Goal: Task Accomplishment & Management: Complete application form

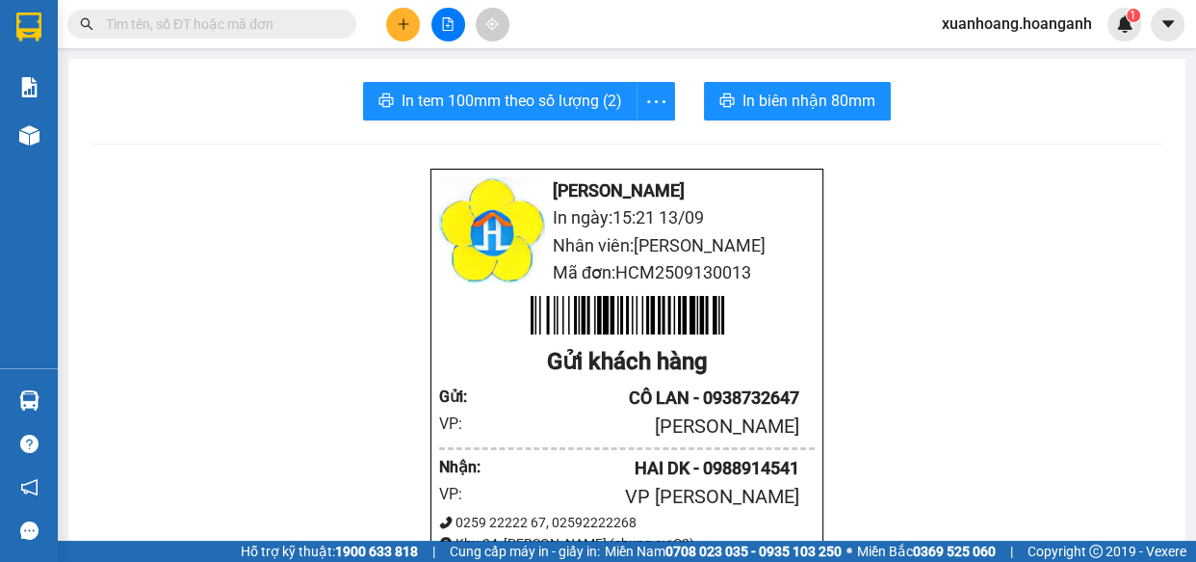
click at [398, 18] on icon "plus" at bounding box center [403, 23] width 13 height 13
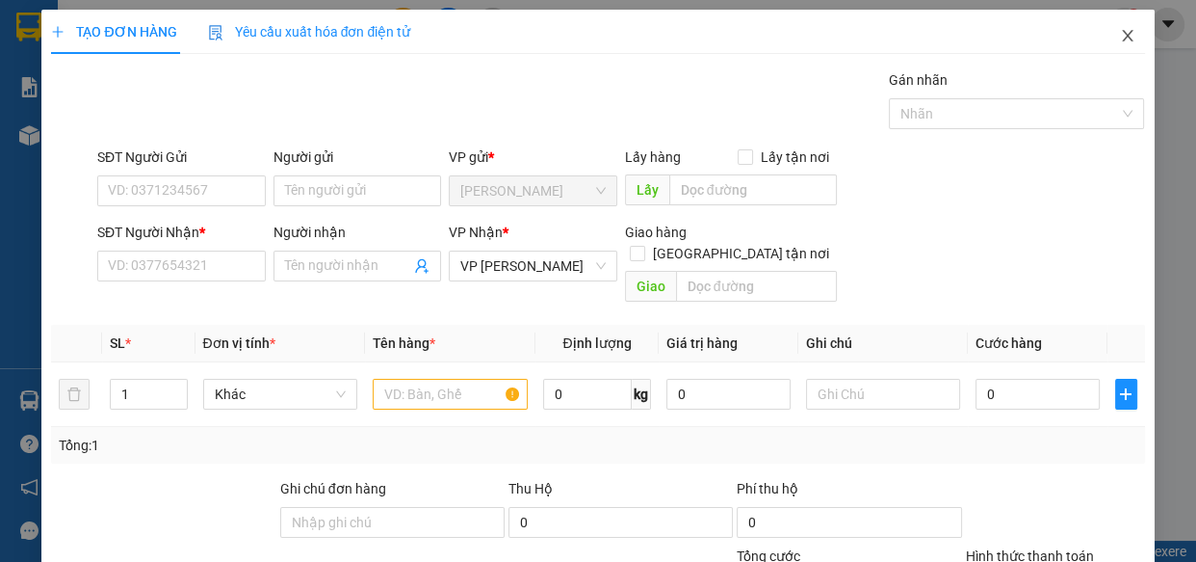
click at [1120, 31] on icon "close" at bounding box center [1127, 35] width 15 height 15
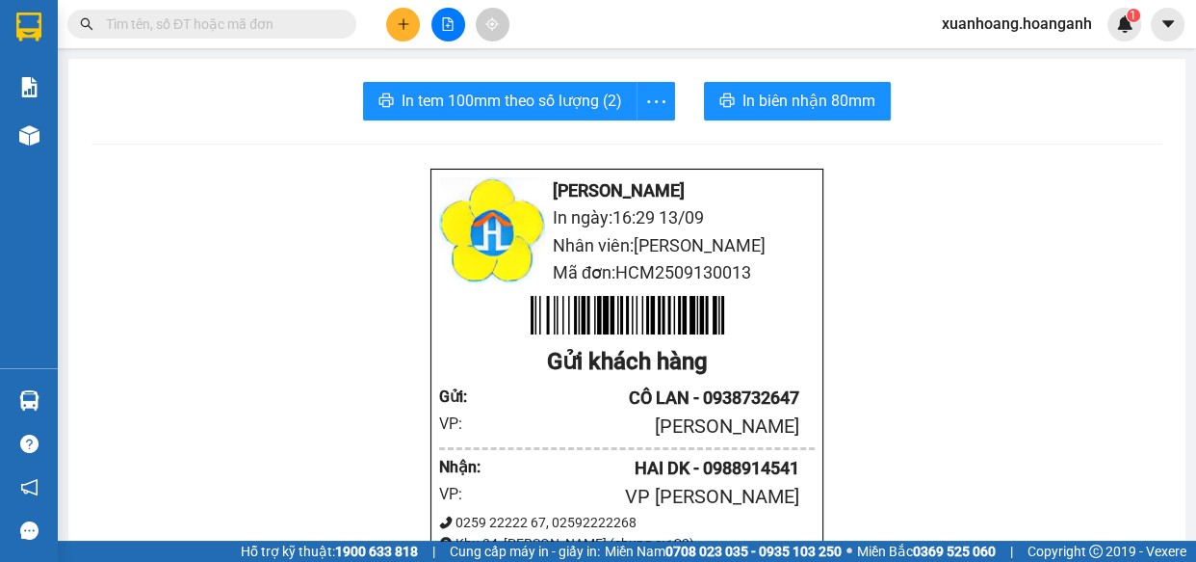
click at [402, 19] on icon "plus" at bounding box center [403, 23] width 13 height 13
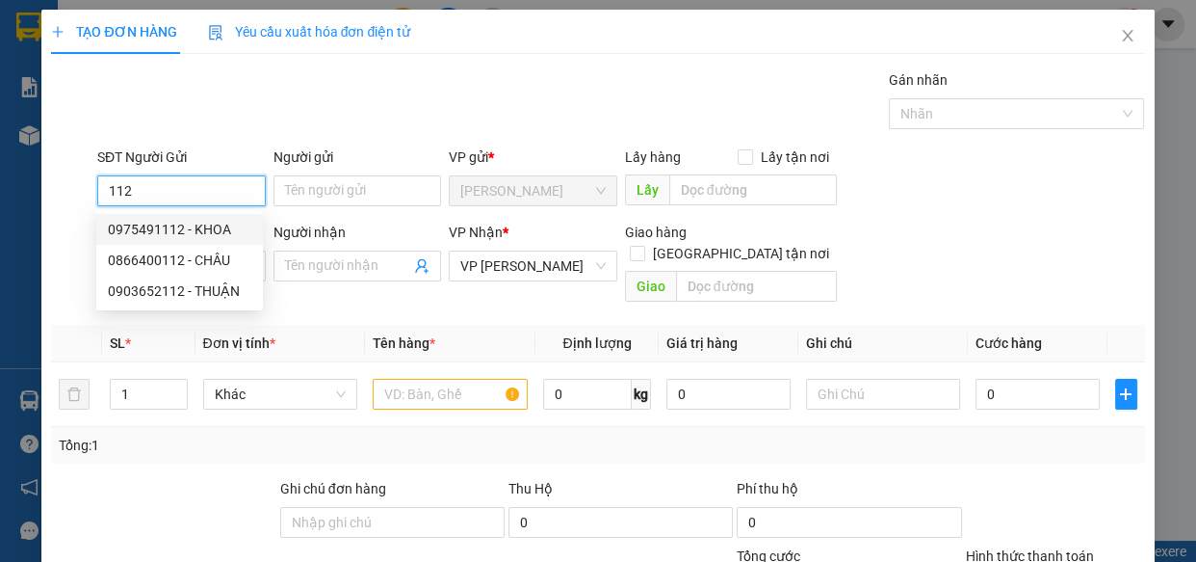
click at [173, 230] on div "0975491112 - KHOA" at bounding box center [180, 229] width 144 height 21
type input "0975491112"
type input "KHOA"
type input "GIAO 30/7=30K"
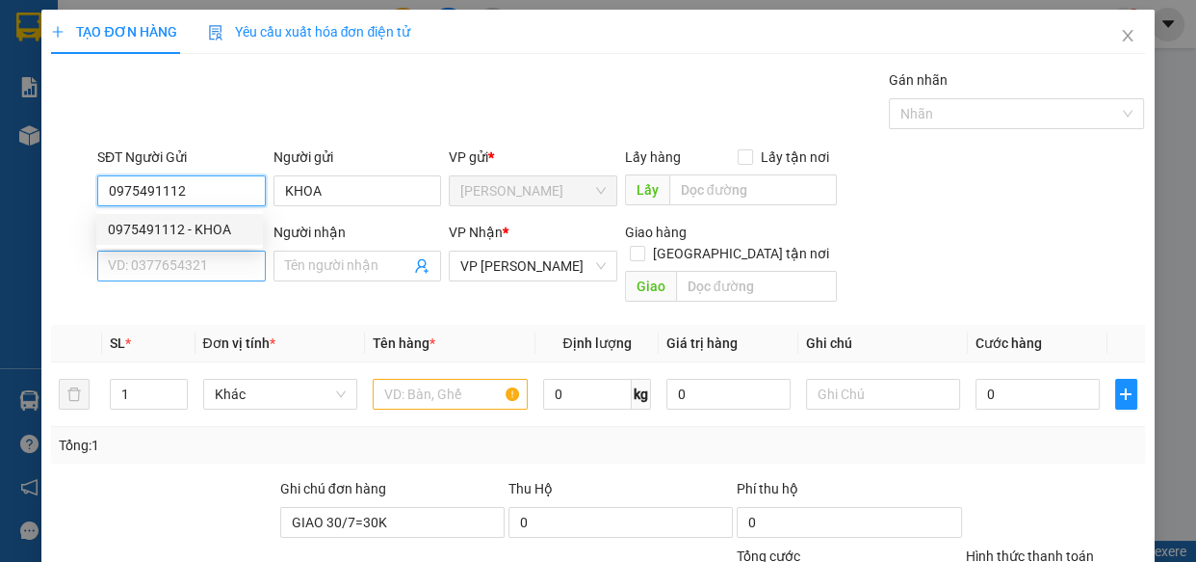
type input "30.000"
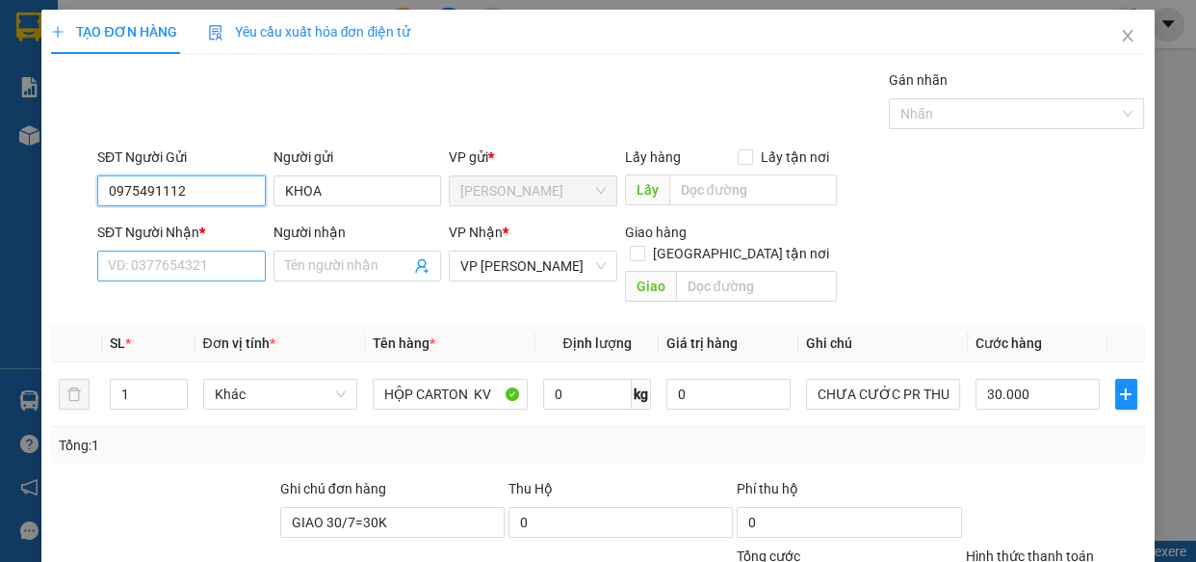
type input "0975491112"
click at [173, 260] on input "SĐT Người Nhận *" at bounding box center [181, 265] width 169 height 31
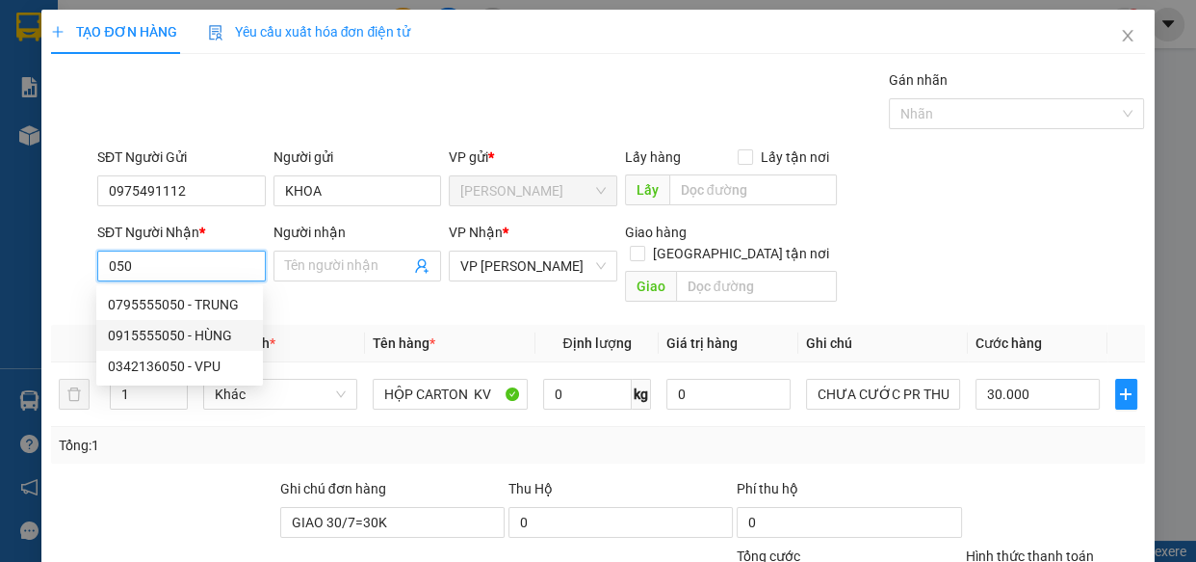
click at [234, 336] on div "0915555050 - HÙNG" at bounding box center [180, 335] width 144 height 21
type input "0915555050"
type input "HÙNG"
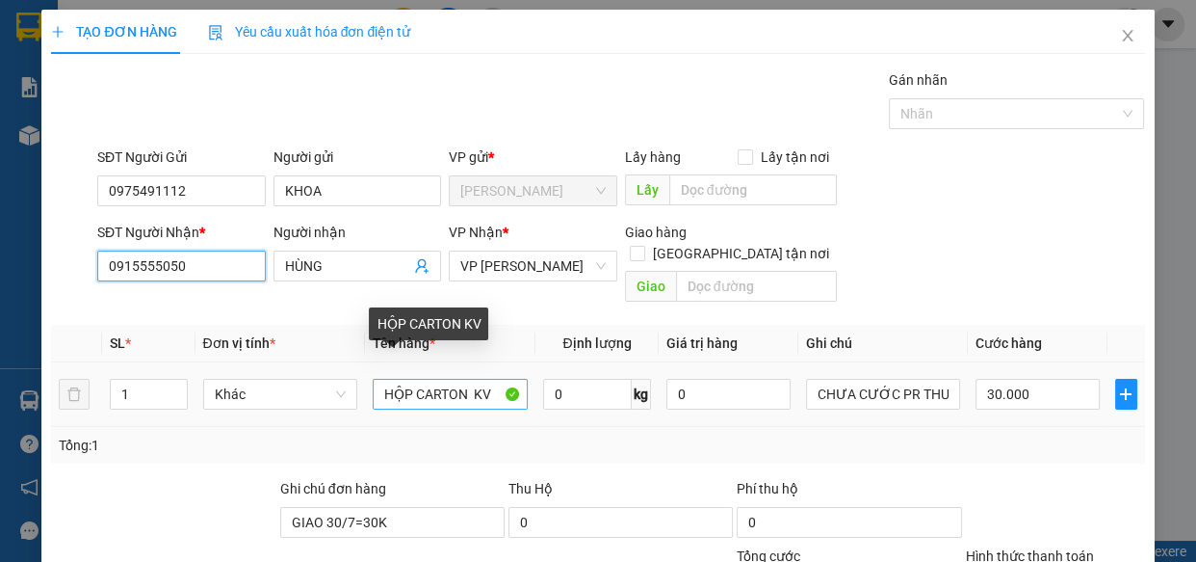
type input "0915555050"
click at [485, 379] on input "HỘP CARTON KV" at bounding box center [450, 394] width 155 height 31
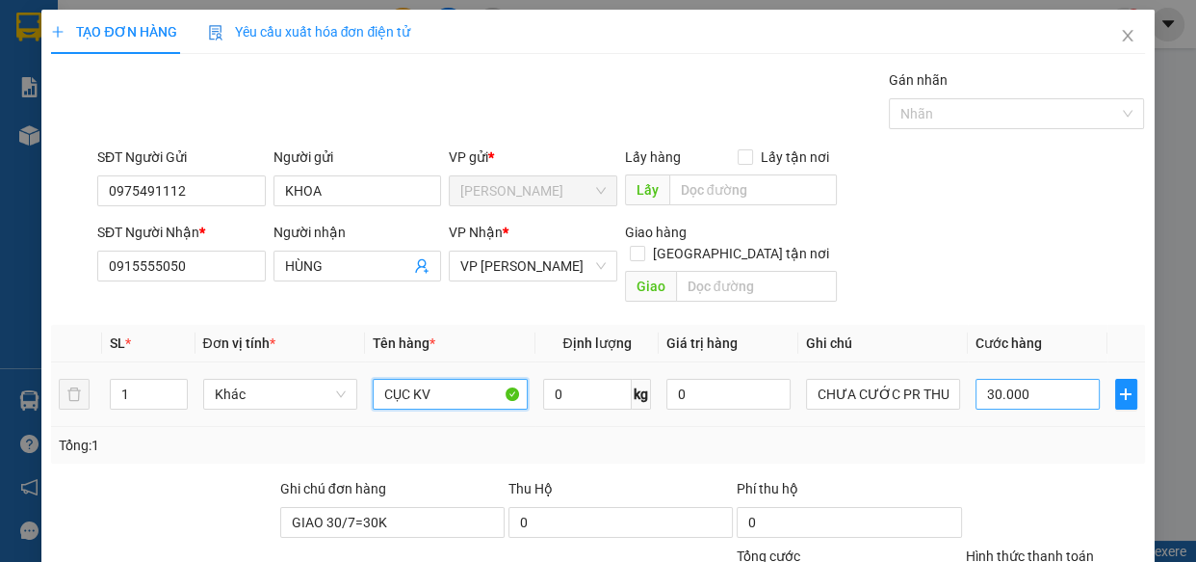
type input "CỤC KV"
click at [1016, 379] on input "30.000" at bounding box center [1038, 394] width 124 height 31
type input "0"
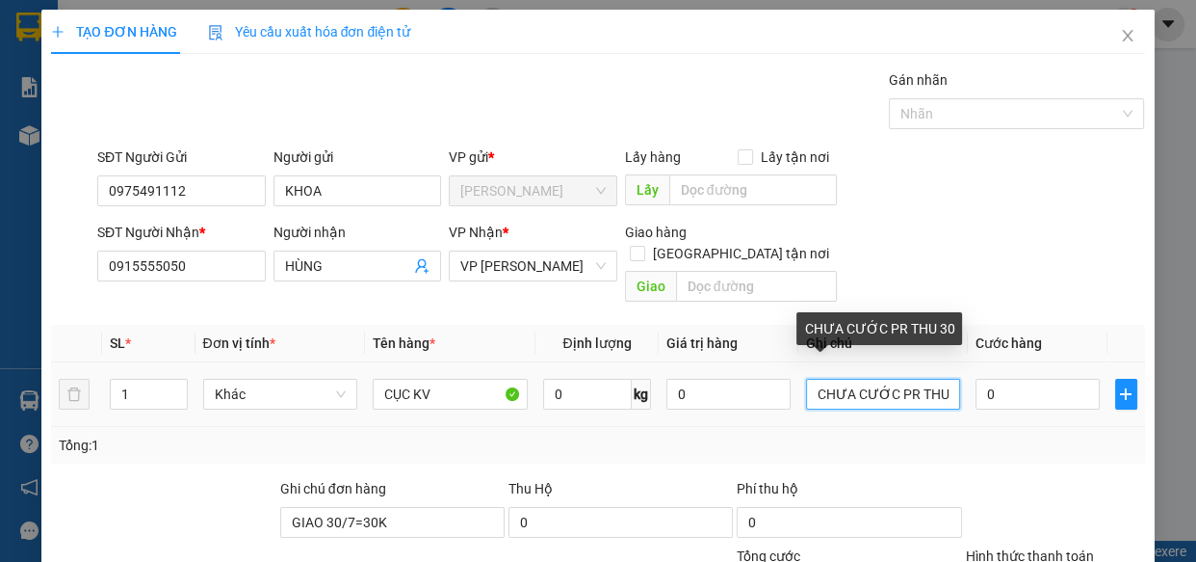
click at [932, 379] on input "CHƯA CƯỚC PR THU 30" at bounding box center [883, 394] width 155 height 31
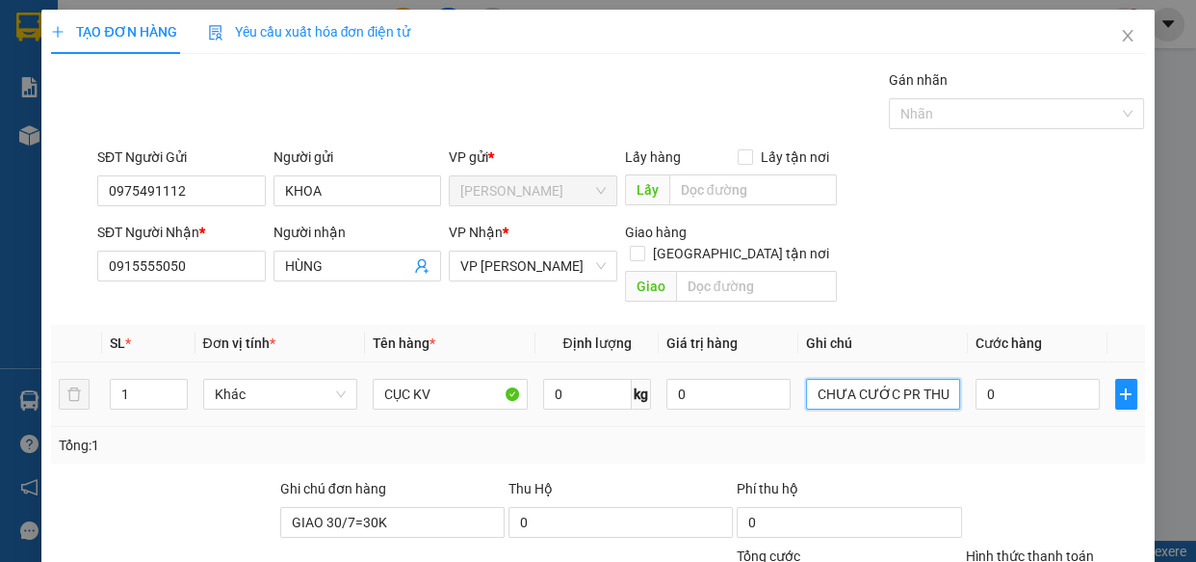
scroll to position [210, 0]
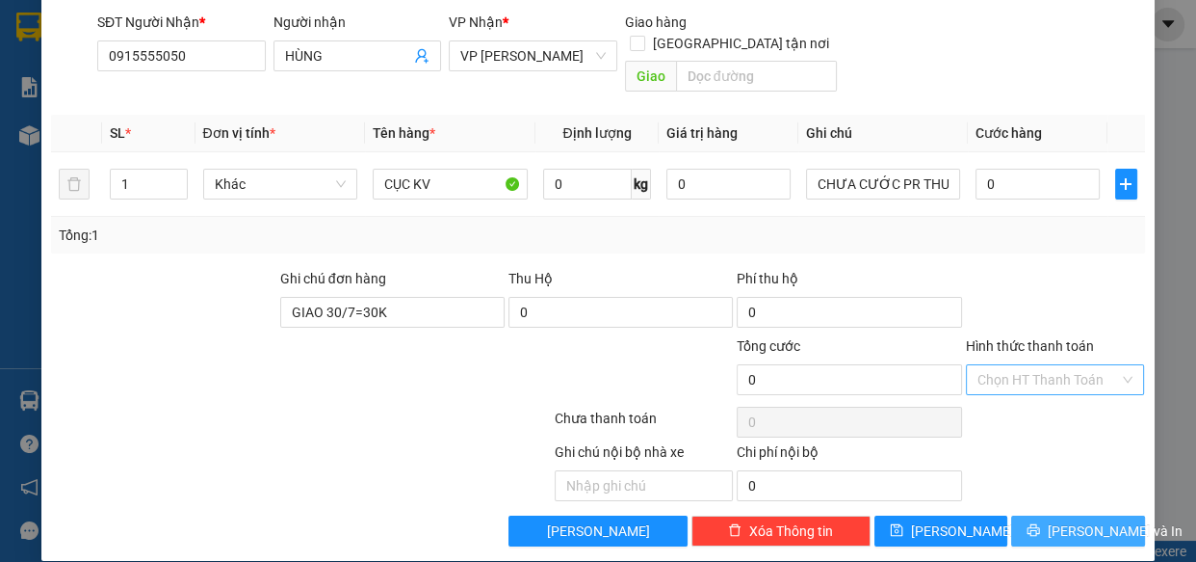
click at [1088, 520] on span "[PERSON_NAME] và In" at bounding box center [1115, 530] width 135 height 21
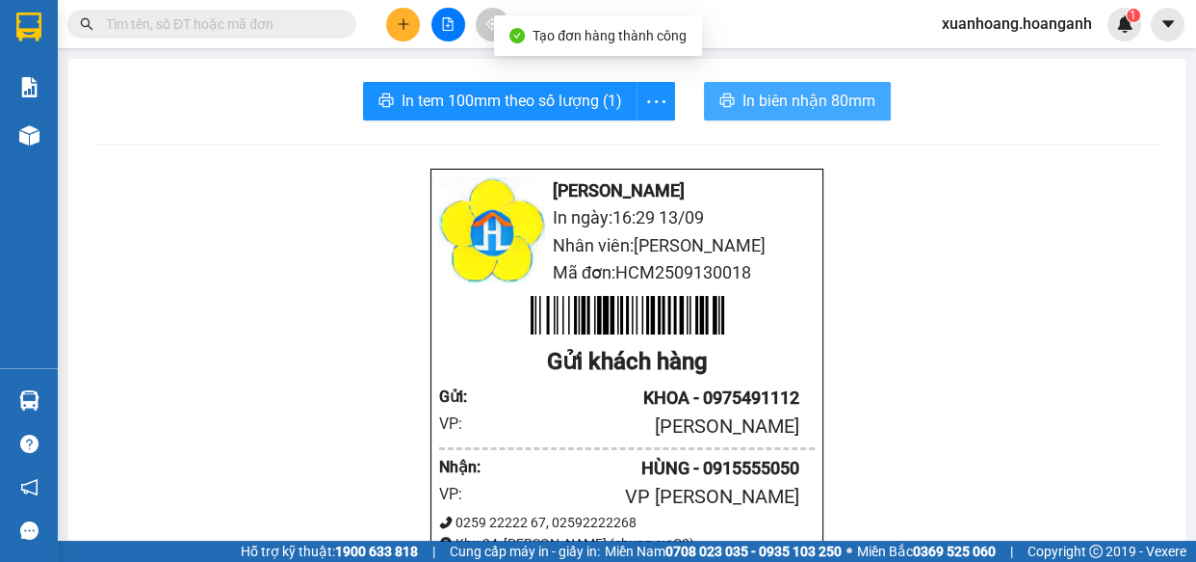
click at [722, 101] on icon "printer" at bounding box center [727, 99] width 14 height 13
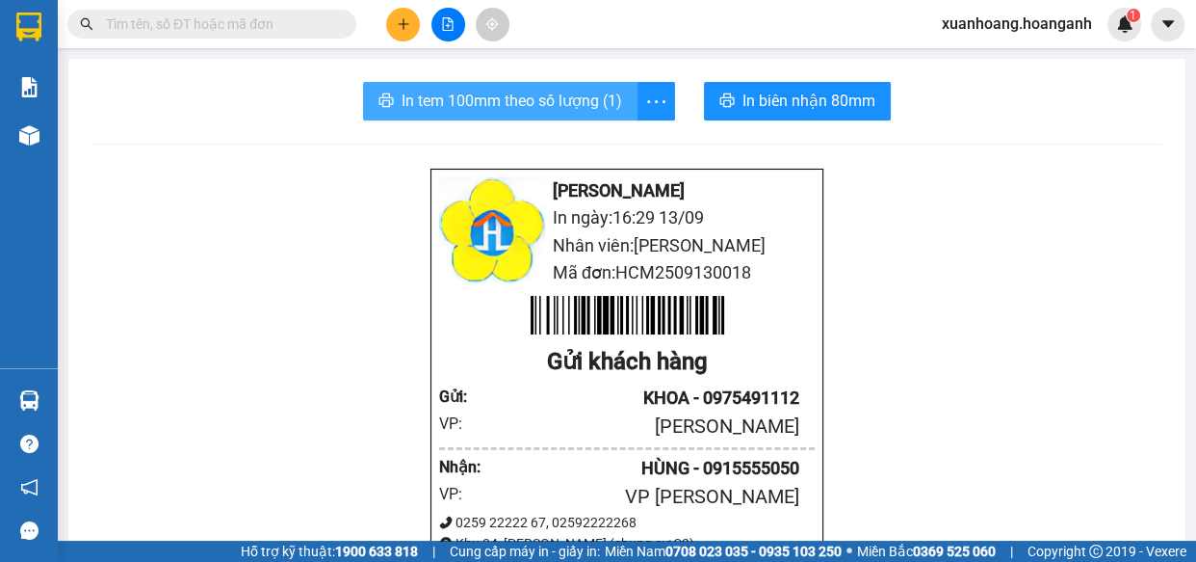
click at [557, 90] on span "In tem 100mm theo số lượng (1)" at bounding box center [512, 101] width 221 height 24
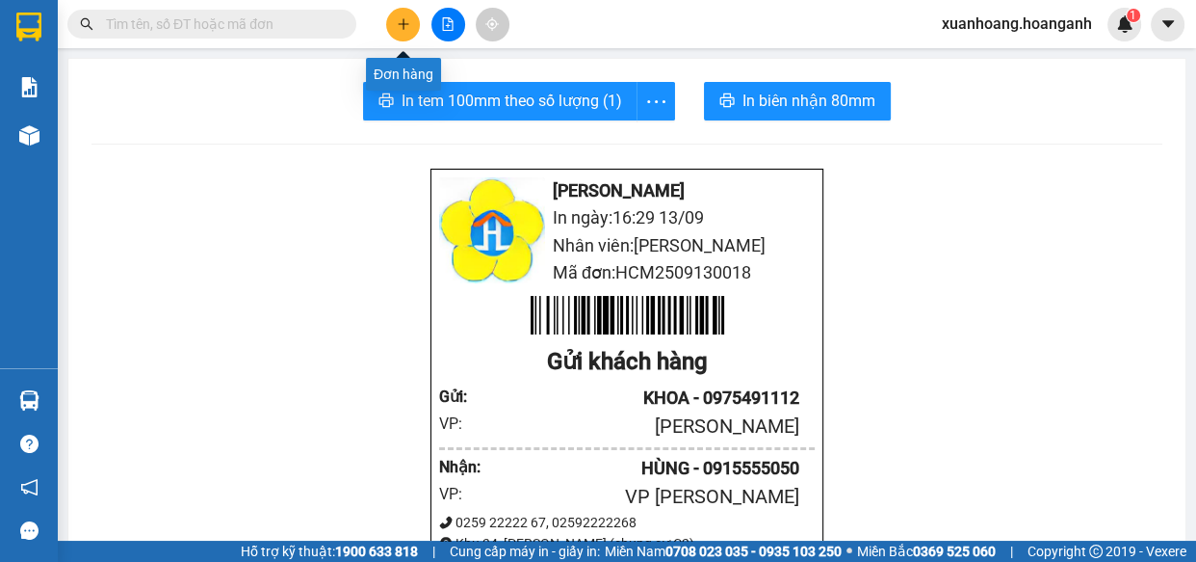
click at [393, 13] on button at bounding box center [403, 25] width 34 height 34
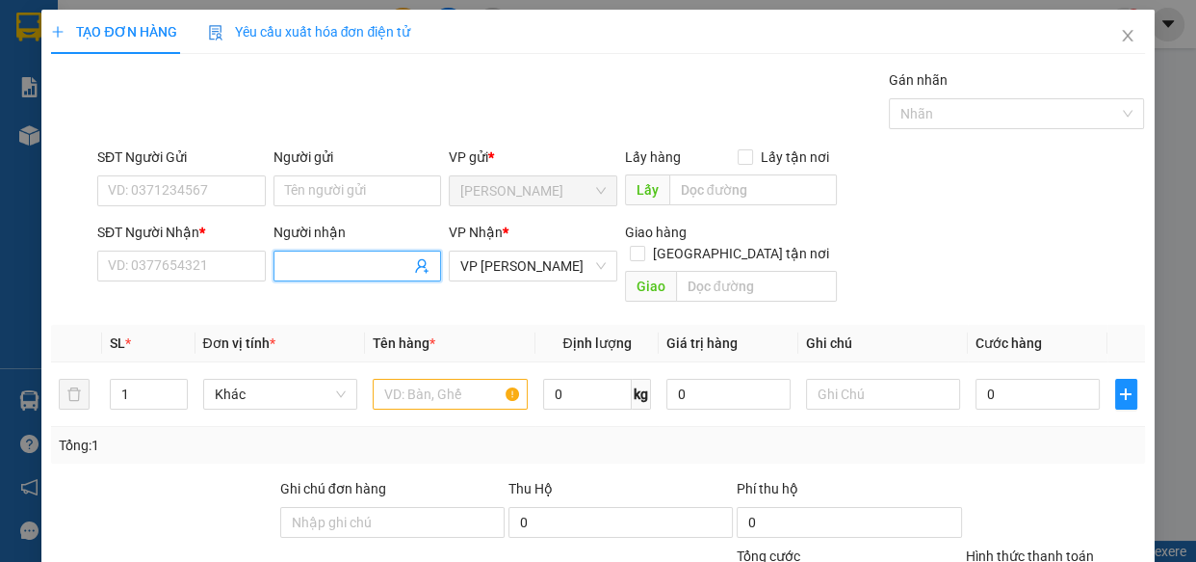
click at [319, 273] on input "Người nhận" at bounding box center [348, 265] width 126 height 21
type input "HOÀ BÌ"
click at [206, 270] on input "SĐT Người Nhận *" at bounding box center [181, 265] width 169 height 31
click at [206, 271] on input "SĐT Người Nhận *" at bounding box center [181, 265] width 169 height 31
click at [363, 271] on input "HOÀ BÌ" at bounding box center [348, 265] width 126 height 21
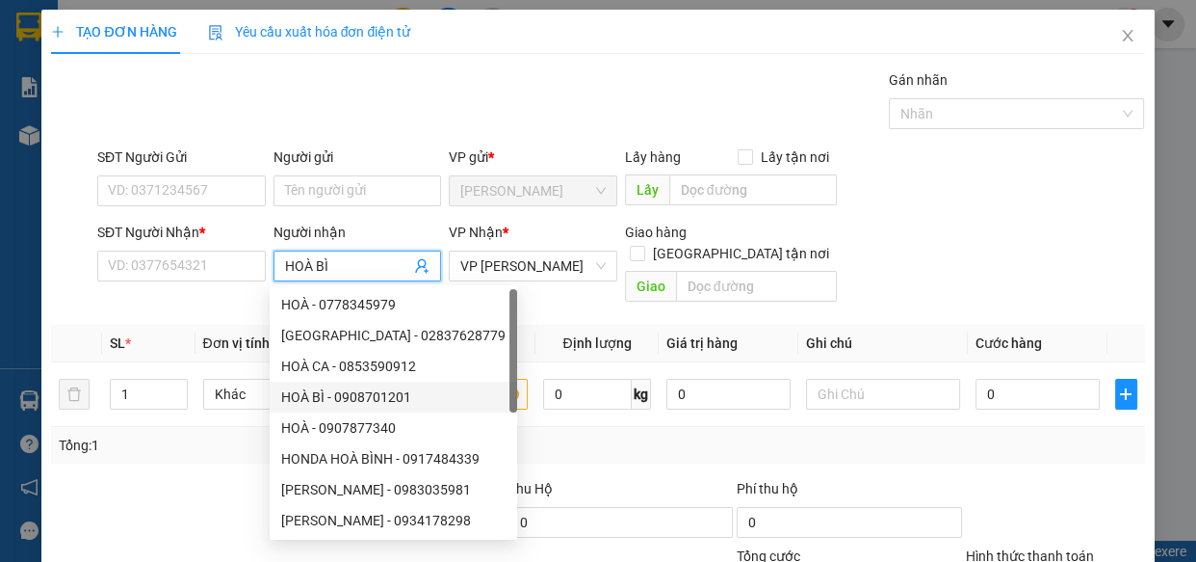
click at [385, 393] on div "HOÀ BÌ - 0908701201" at bounding box center [393, 396] width 224 height 21
type input "0908701201"
type input "HOÀ BÌ"
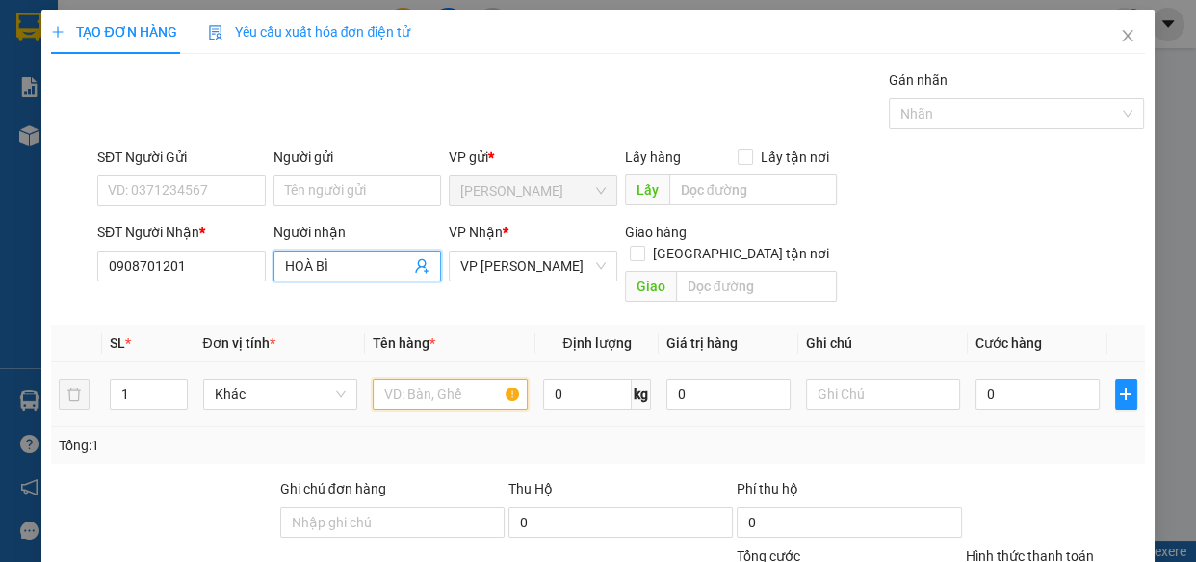
click at [402, 379] on input "text" at bounding box center [450, 394] width 155 height 31
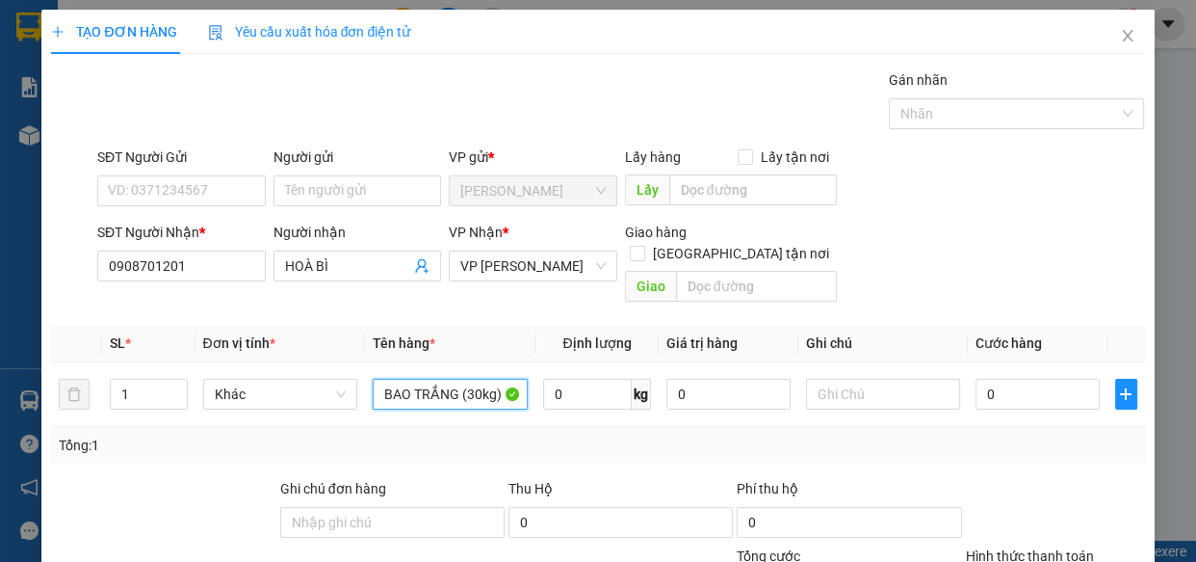
scroll to position [210, 0]
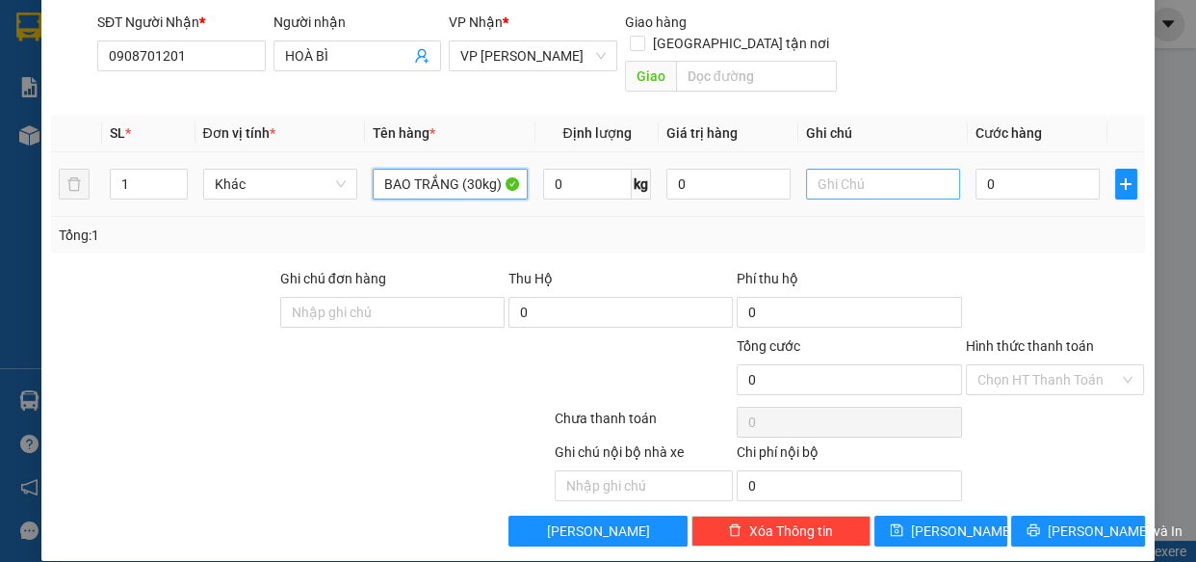
type input "BAO TRẮNG (30kg)"
click at [839, 169] on input "text" at bounding box center [883, 184] width 155 height 31
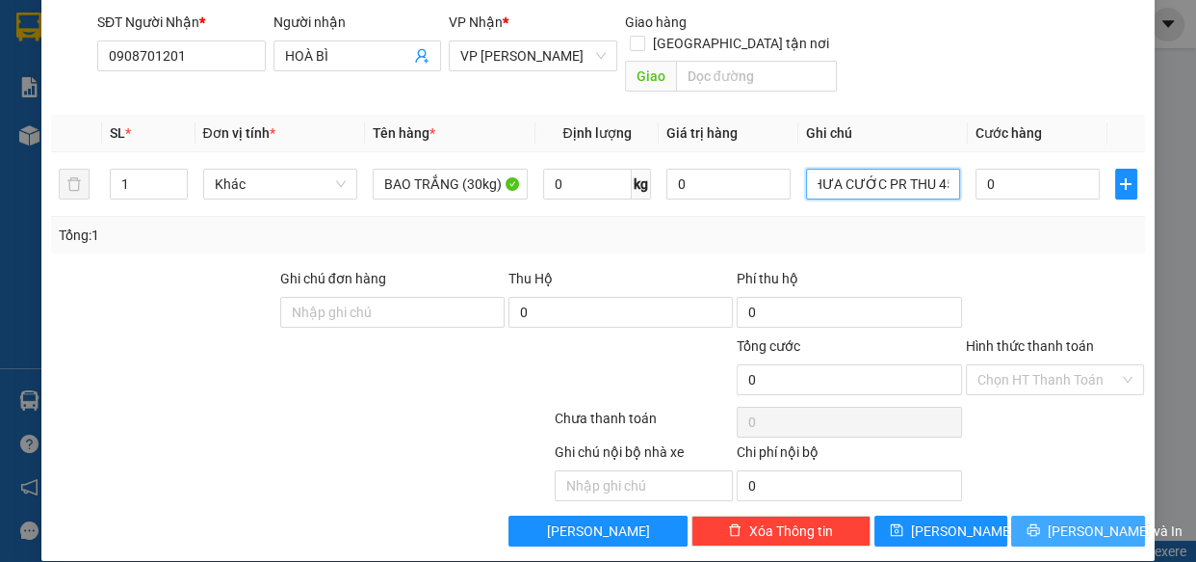
type input "CHƯA CƯỚC PR THU 45"
click at [1038, 524] on icon "printer" at bounding box center [1034, 530] width 13 height 13
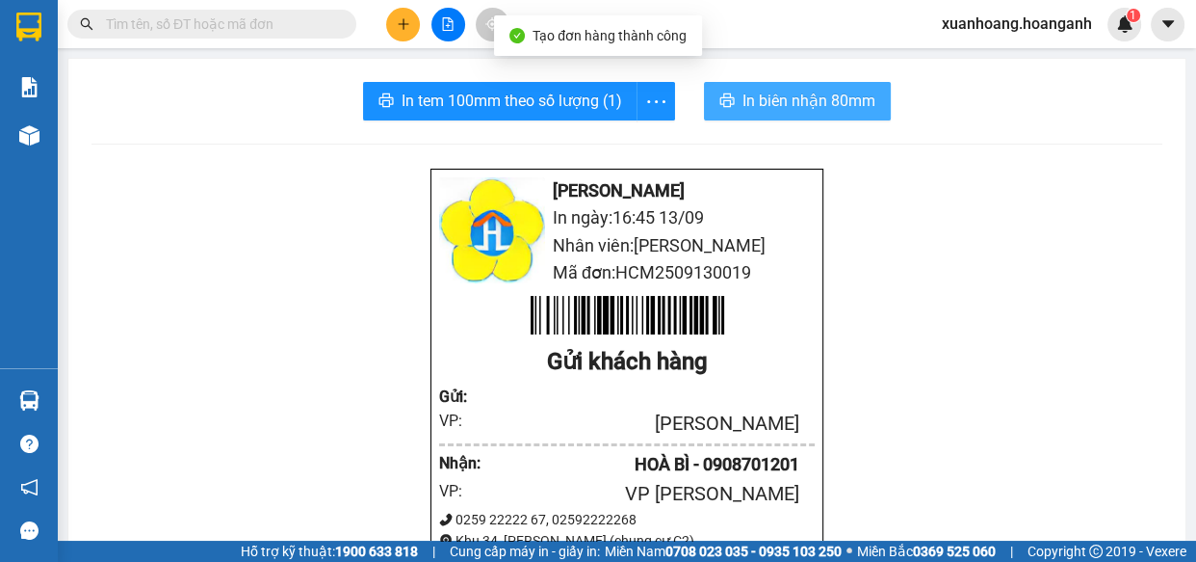
click at [770, 111] on span "In biên nhận 80mm" at bounding box center [809, 101] width 133 height 24
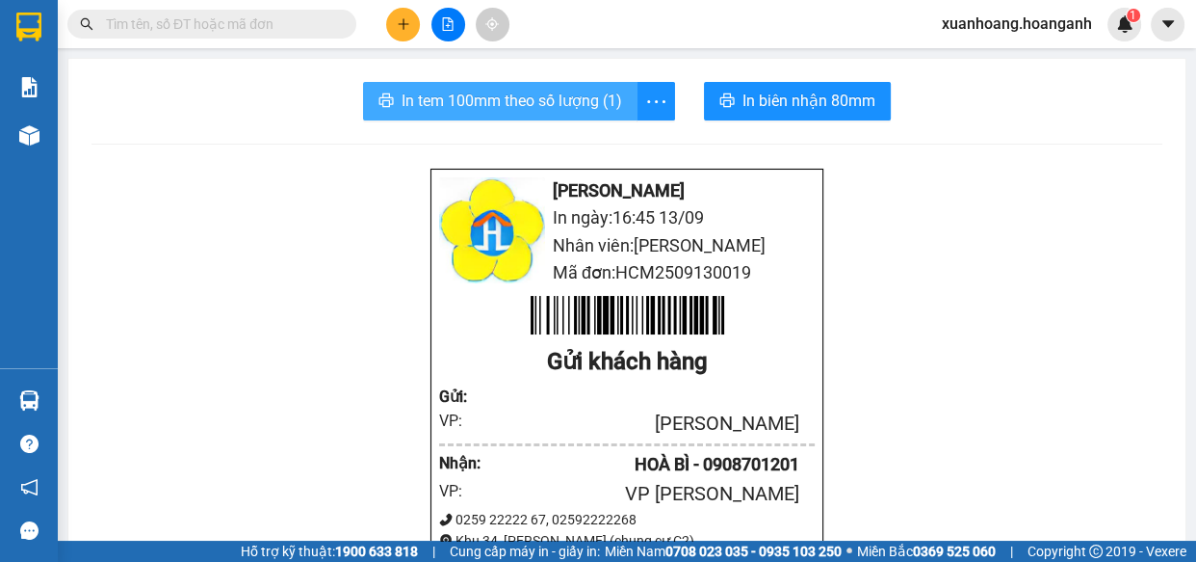
click at [531, 107] on span "In tem 100mm theo số lượng (1)" at bounding box center [512, 101] width 221 height 24
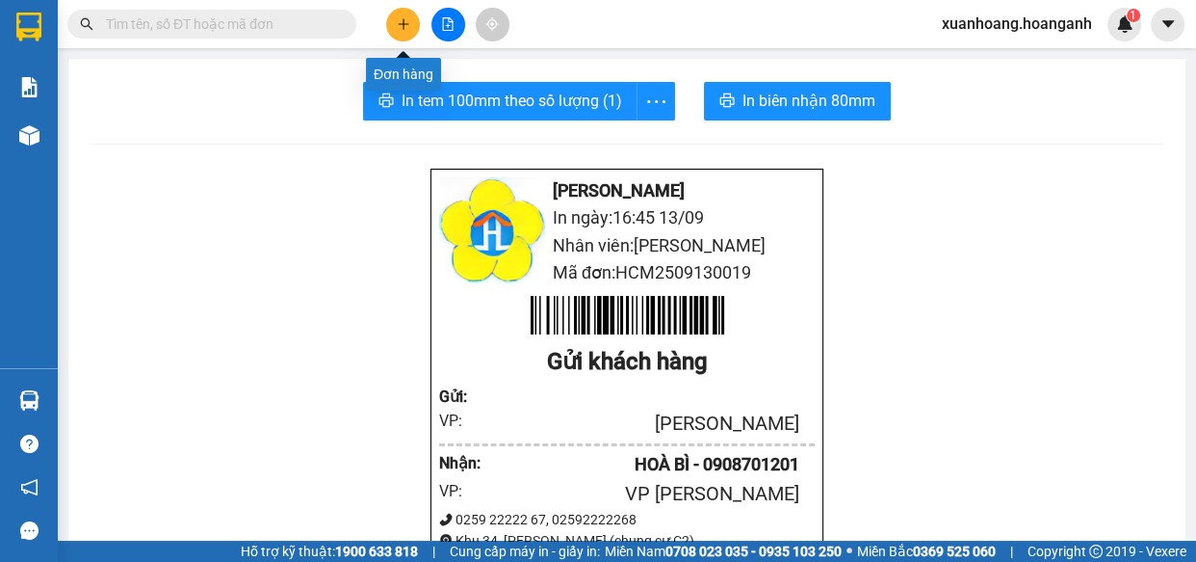
click at [391, 21] on button at bounding box center [403, 25] width 34 height 34
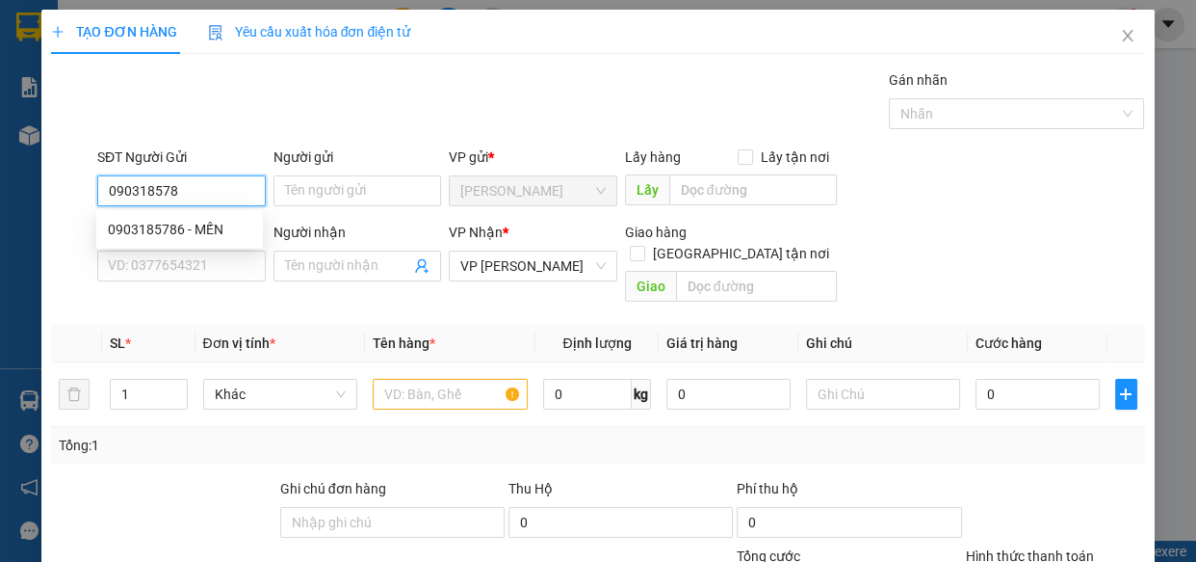
type input "0903185786"
click at [160, 230] on div "0903185786 - MẾN" at bounding box center [180, 229] width 144 height 21
type input "MẾN"
type input "50.000"
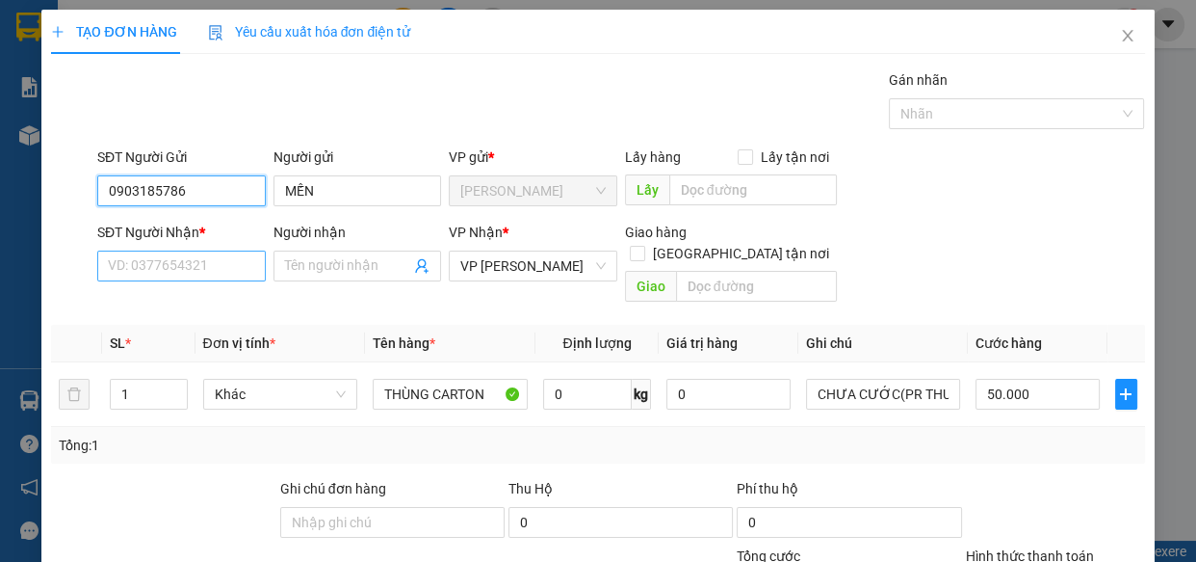
type input "0903185786"
click at [165, 259] on input "SĐT Người Nhận *" at bounding box center [181, 265] width 169 height 31
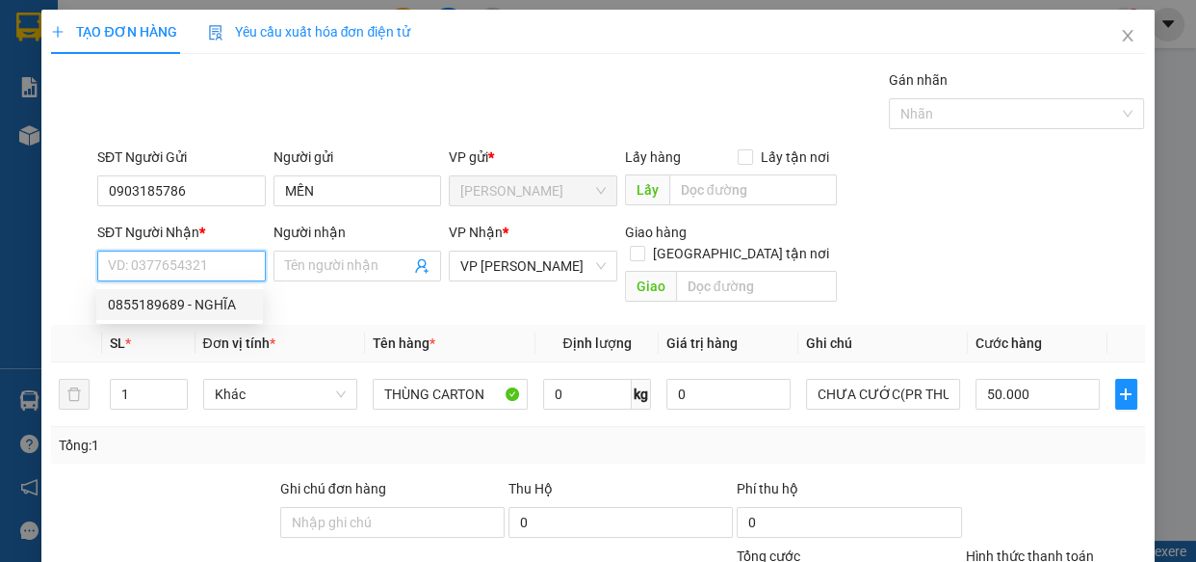
click at [182, 309] on div "0855189689 - NGHĨA" at bounding box center [180, 304] width 144 height 21
type input "0855189689"
type input "NGHĨA"
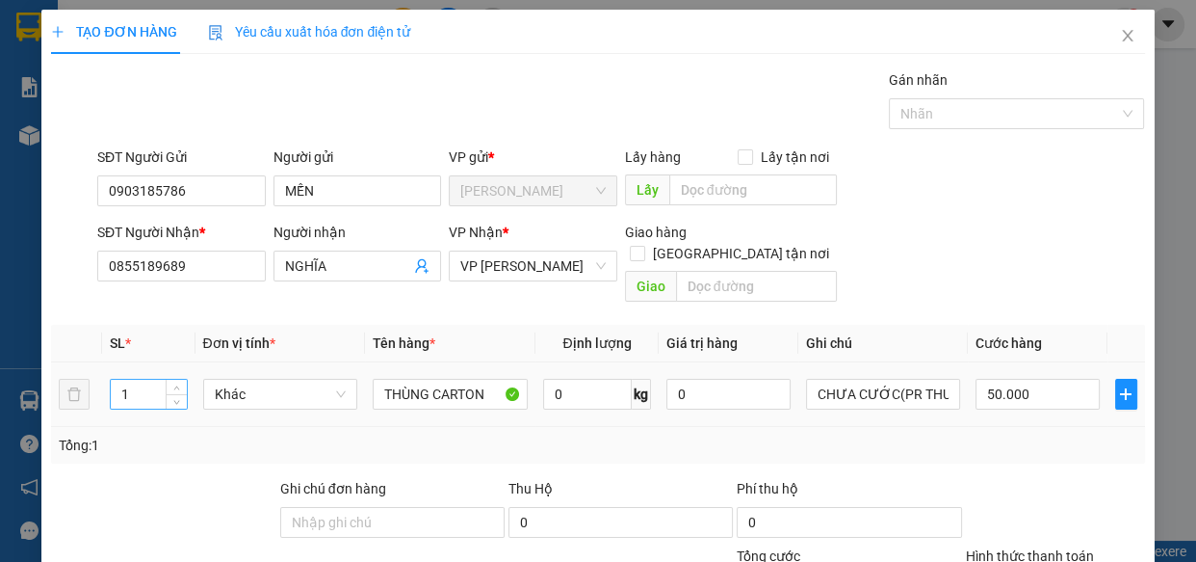
click at [161, 379] on input "1" at bounding box center [148, 393] width 75 height 29
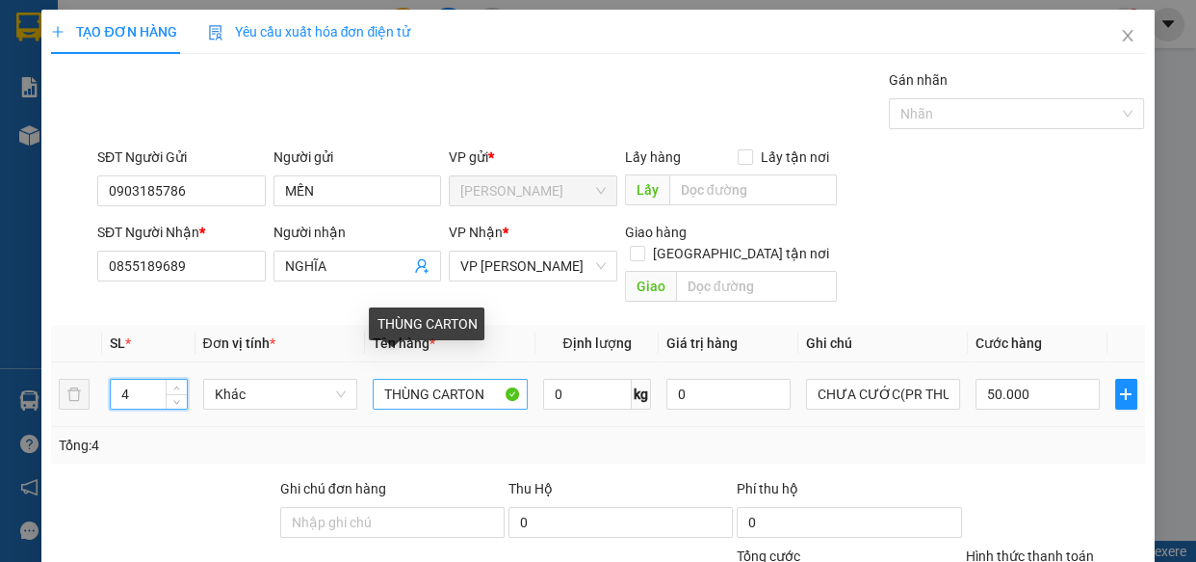
type input "4"
click at [484, 379] on input "THÙNG CARTON" at bounding box center [450, 394] width 155 height 31
type input "0"
type input "T"
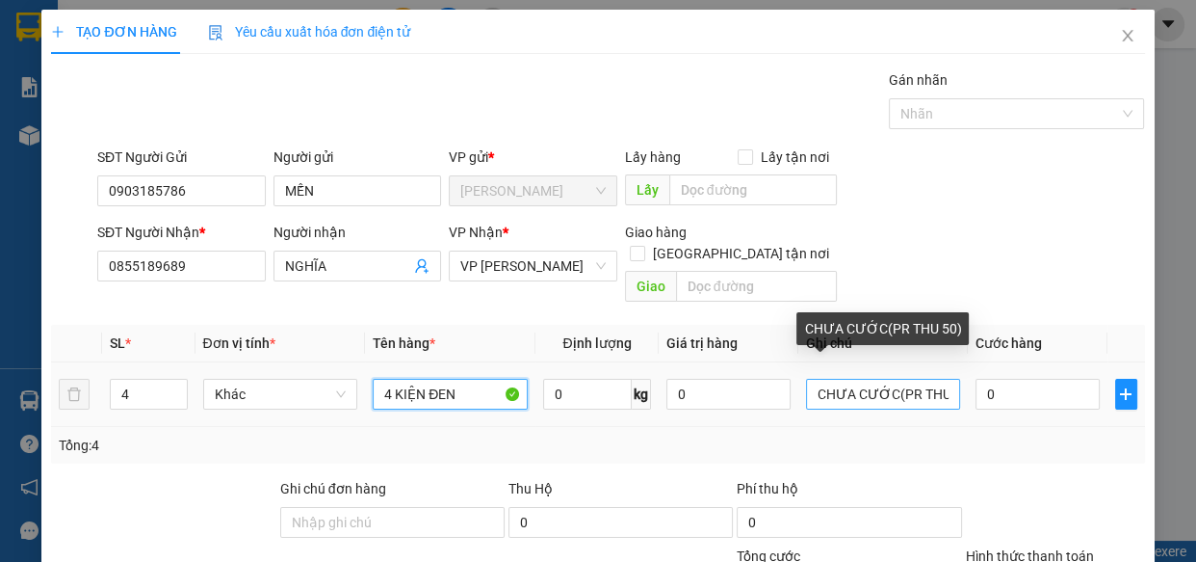
type input "4 KIỆN ĐEN"
click at [936, 379] on input "CHƯA CƯỚC(PR THU 50)" at bounding box center [883, 394] width 155 height 31
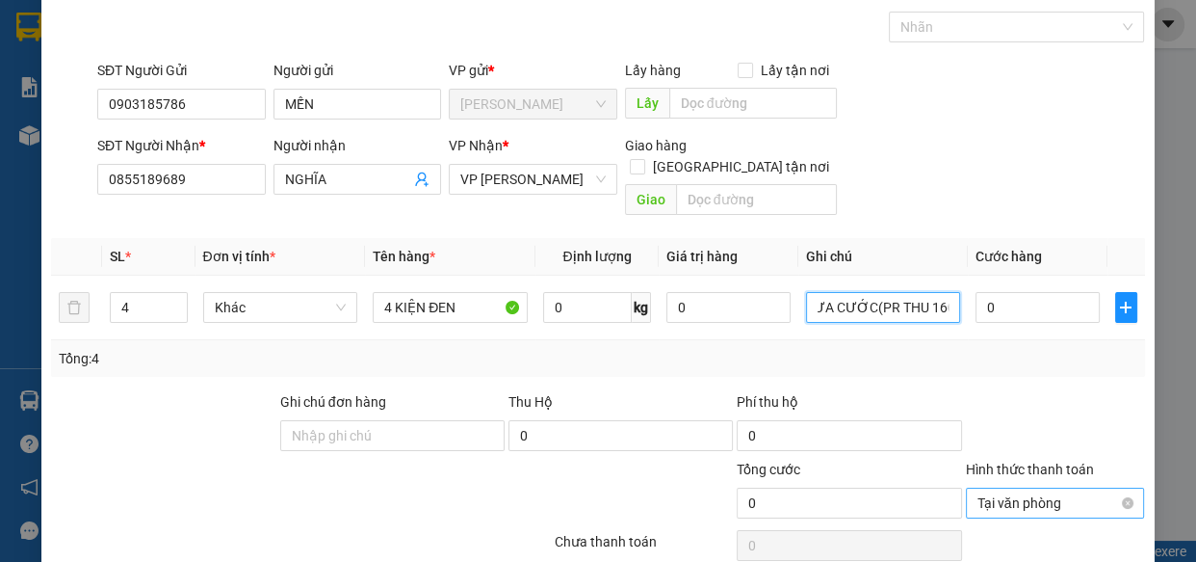
scroll to position [174, 0]
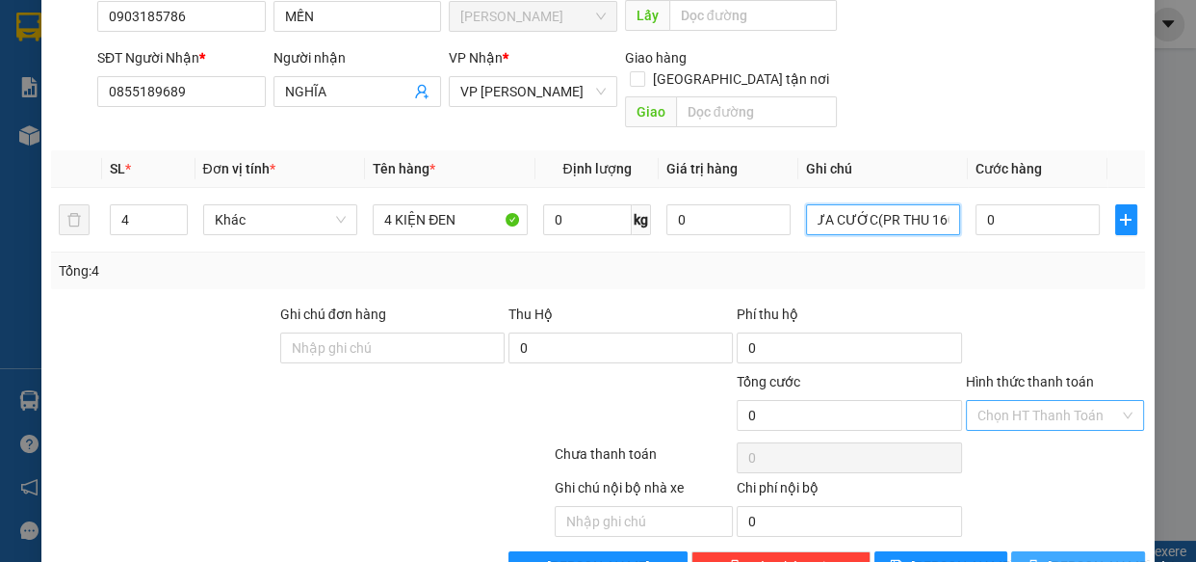
type input "CHƯA CƯỚC(PR THU 160)"
click at [1070, 556] on span "[PERSON_NAME] và In" at bounding box center [1115, 566] width 135 height 21
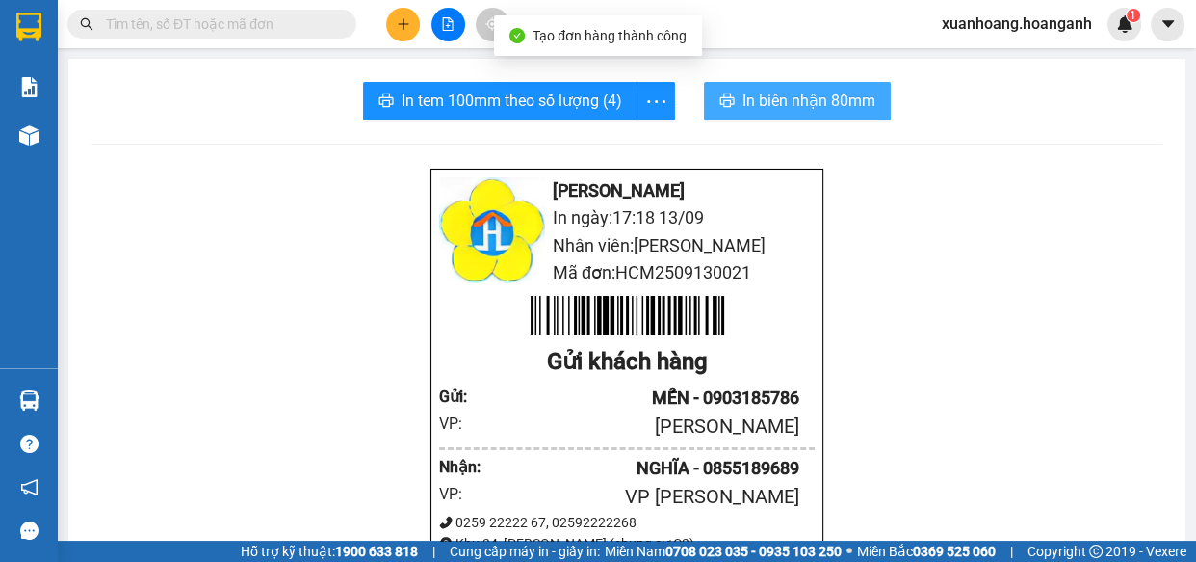
click at [750, 105] on span "In biên nhận 80mm" at bounding box center [809, 101] width 133 height 24
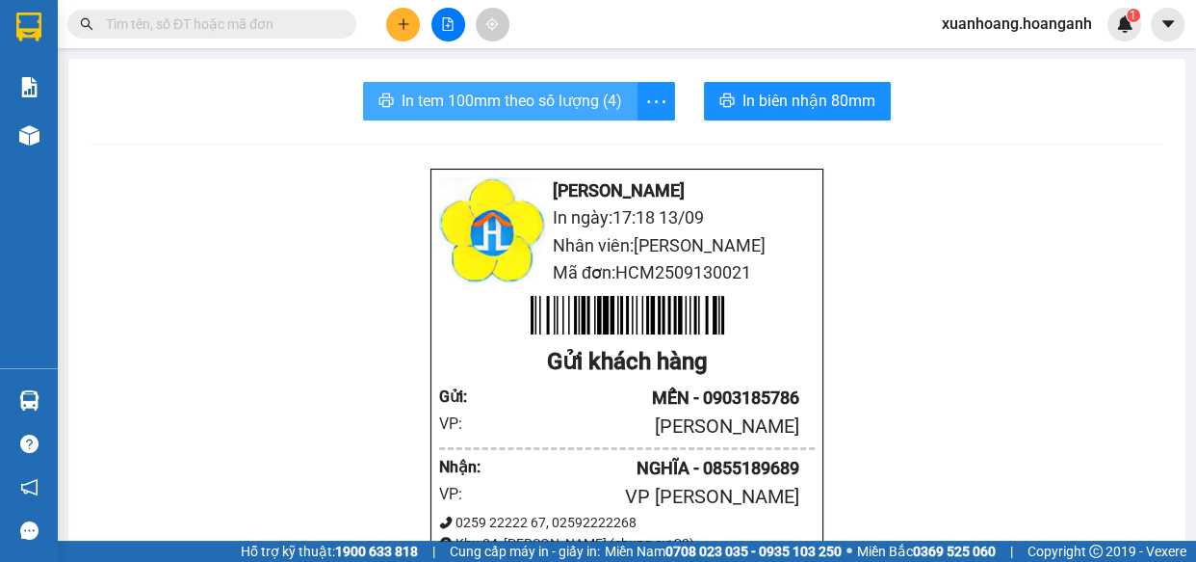
click at [508, 93] on span "In tem 100mm theo số lượng (4)" at bounding box center [512, 101] width 221 height 24
